Goal: Check status: Check status

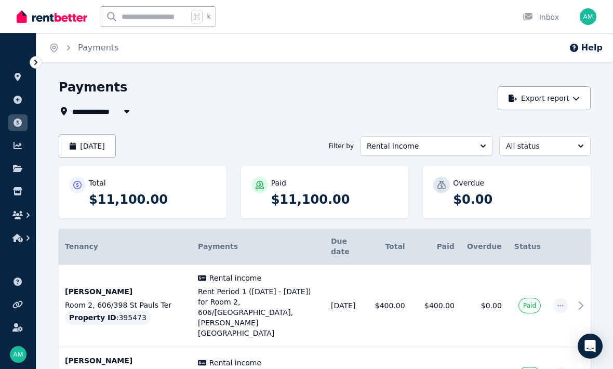
click at [105, 143] on button "[DATE]" at bounding box center [87, 146] width 57 height 24
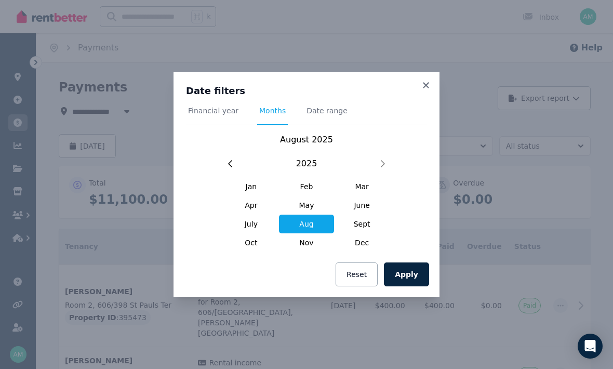
click at [361, 222] on span "Sept" at bounding box center [362, 224] width 56 height 19
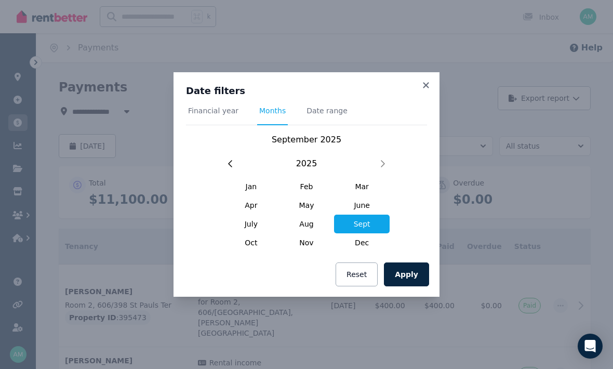
click at [404, 273] on button "Apply" at bounding box center [406, 274] width 45 height 24
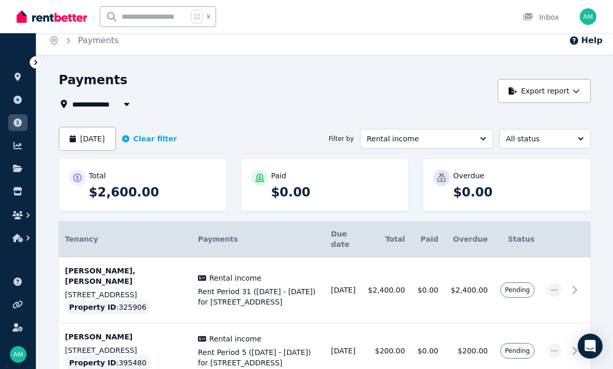
scroll to position [45, 0]
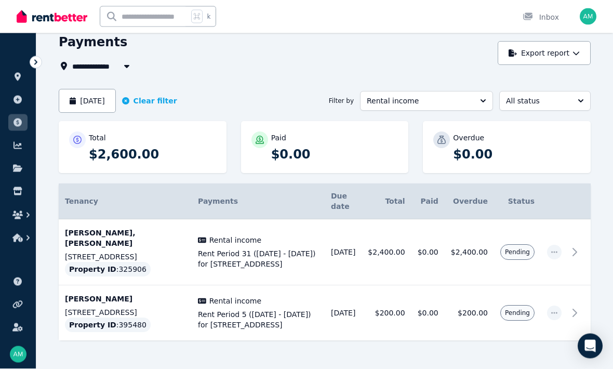
click at [123, 67] on icon "button" at bounding box center [127, 66] width 10 height 8
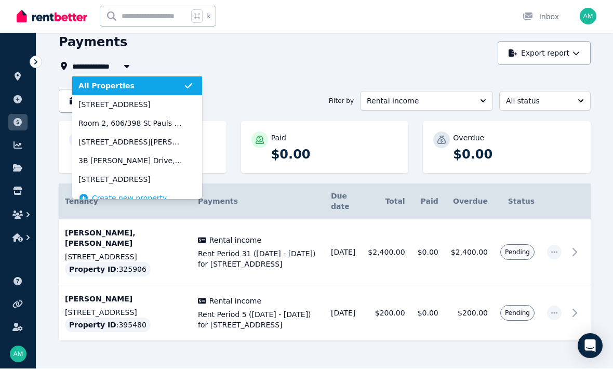
click at [123, 70] on icon "button" at bounding box center [127, 66] width 10 height 8
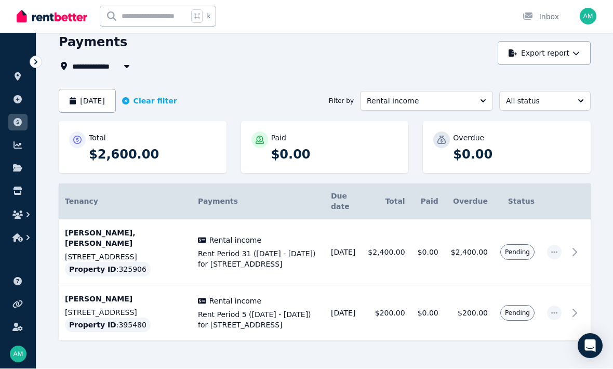
click at [116, 99] on button "[DATE]" at bounding box center [87, 101] width 57 height 24
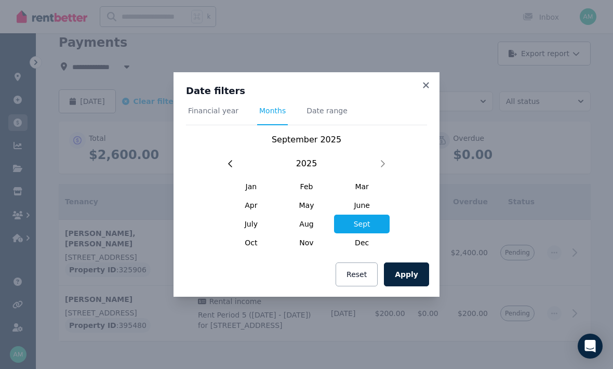
click at [251, 252] on span "Oct" at bounding box center [251, 242] width 56 height 19
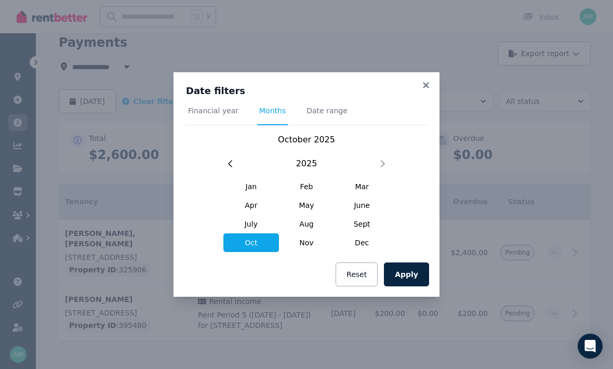
click at [413, 286] on button "Apply" at bounding box center [406, 274] width 45 height 24
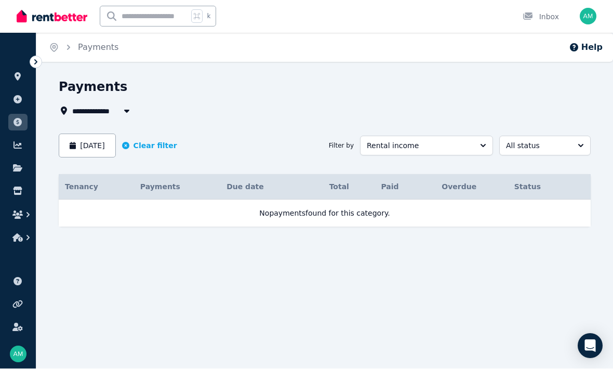
click at [122, 108] on icon "button" at bounding box center [127, 111] width 10 height 8
click at [184, 92] on div "Payments" at bounding box center [322, 89] width 526 height 20
click at [109, 147] on button "[DATE]" at bounding box center [87, 146] width 57 height 24
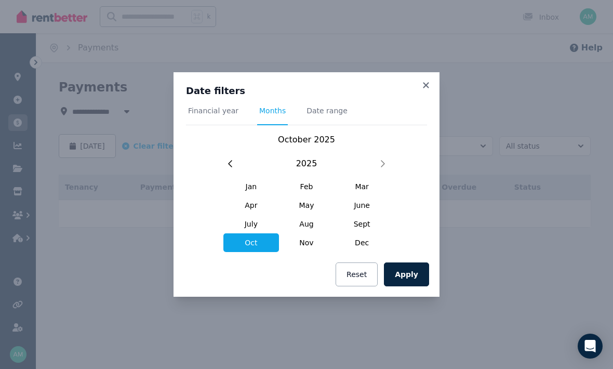
click at [300, 227] on span "Aug" at bounding box center [307, 224] width 56 height 19
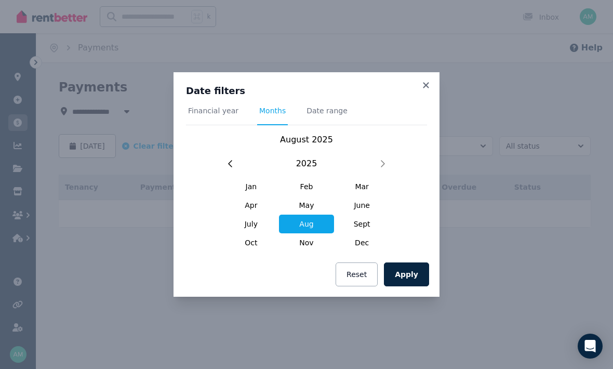
click at [414, 276] on button "Apply" at bounding box center [406, 274] width 45 height 24
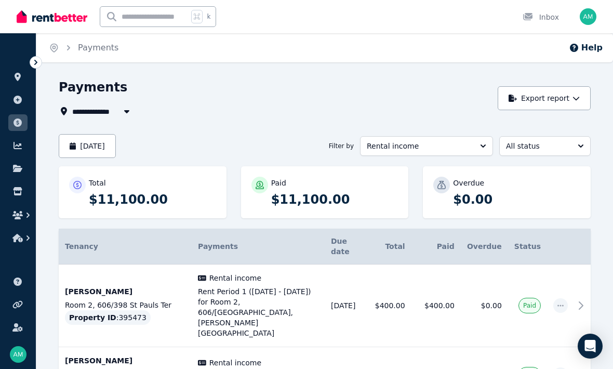
click at [20, 125] on icon at bounding box center [18, 122] width 8 height 8
click at [126, 112] on icon "button" at bounding box center [126, 111] width 5 height 3
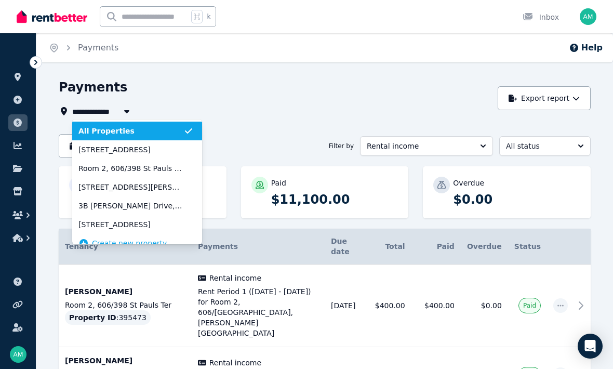
click at [99, 148] on span "[STREET_ADDRESS]" at bounding box center [130, 149] width 105 height 10
type input "**********"
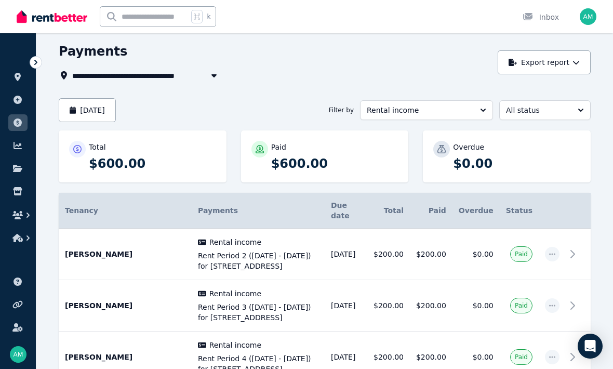
scroll to position [35, 0]
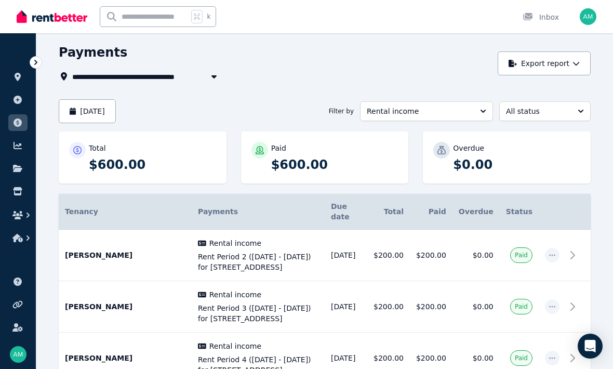
click at [109, 110] on button "[DATE]" at bounding box center [87, 111] width 57 height 24
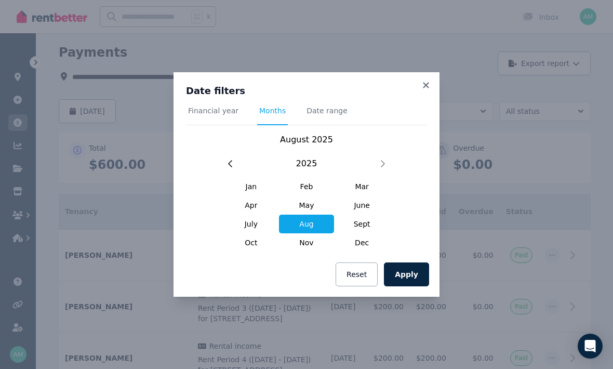
click at [357, 233] on span "Sept" at bounding box center [362, 224] width 56 height 19
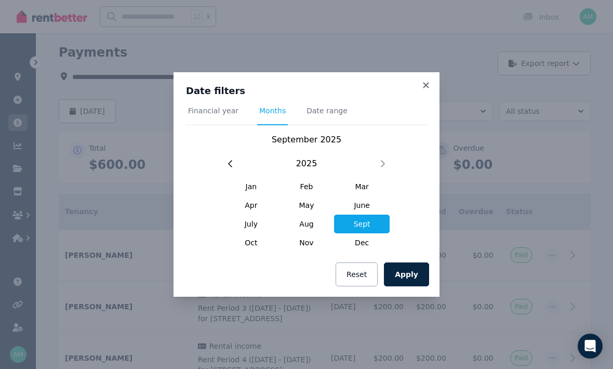
click at [411, 286] on button "Apply" at bounding box center [406, 274] width 45 height 24
